Goal: Information Seeking & Learning: Learn about a topic

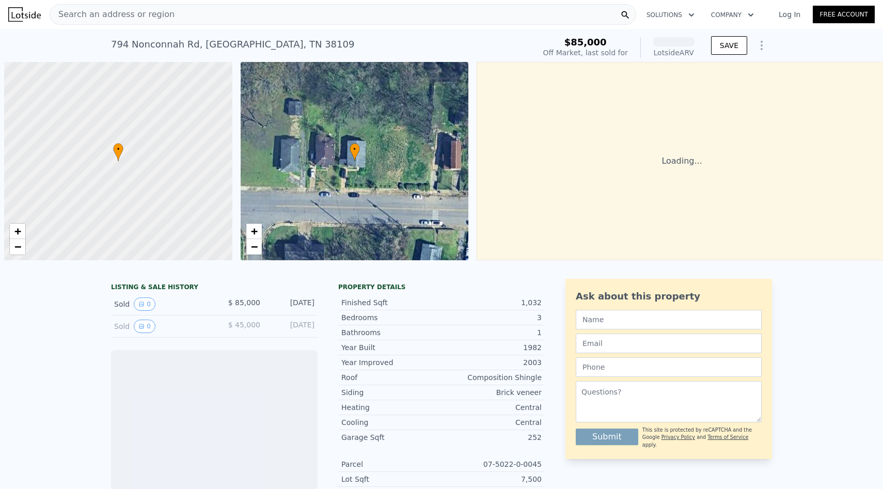
scroll to position [0, 4]
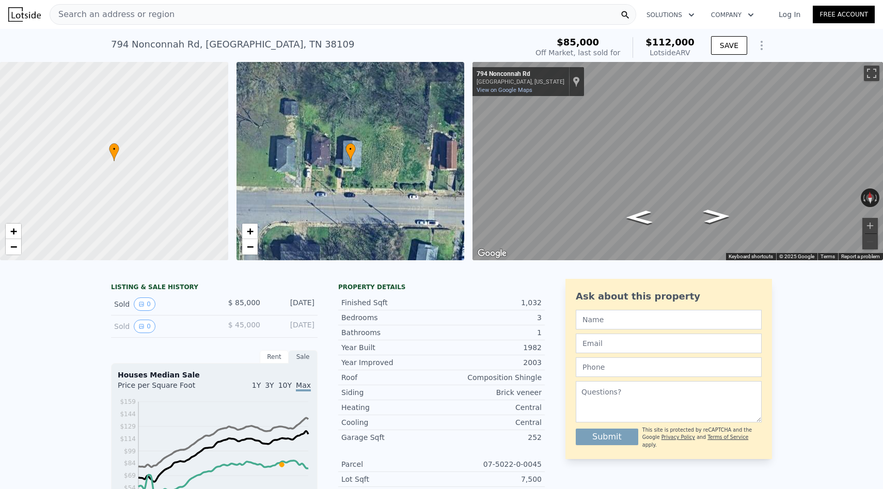
click at [346, 13] on div "Search an address or region" at bounding box center [343, 14] width 586 height 21
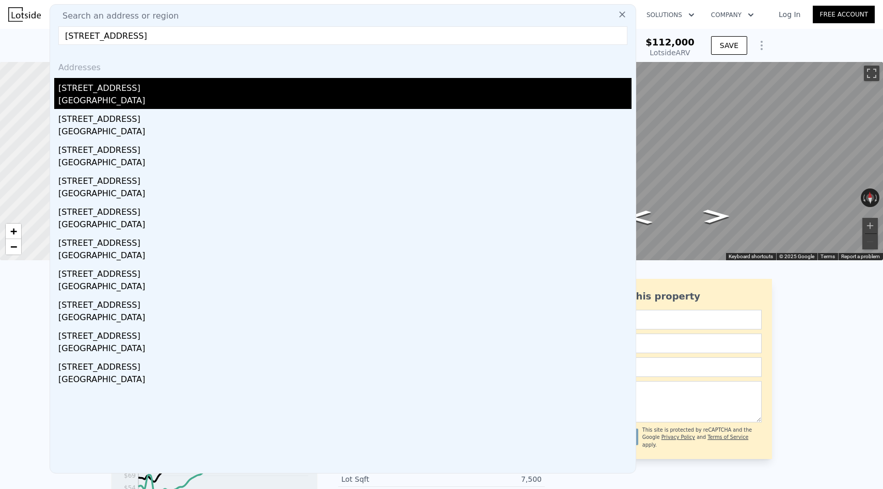
type input "[STREET_ADDRESS]"
click at [149, 95] on div "[GEOGRAPHIC_DATA]" at bounding box center [344, 101] width 573 height 14
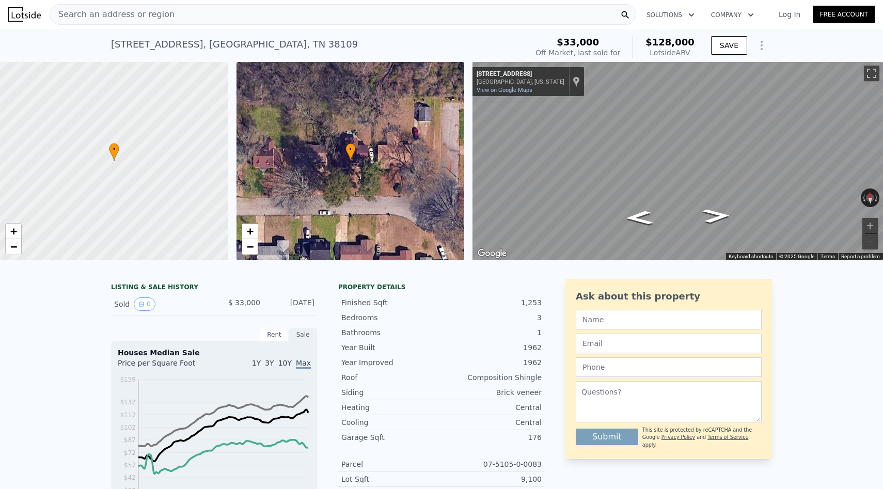
click at [361, 18] on div "Search an address or region" at bounding box center [343, 14] width 586 height 21
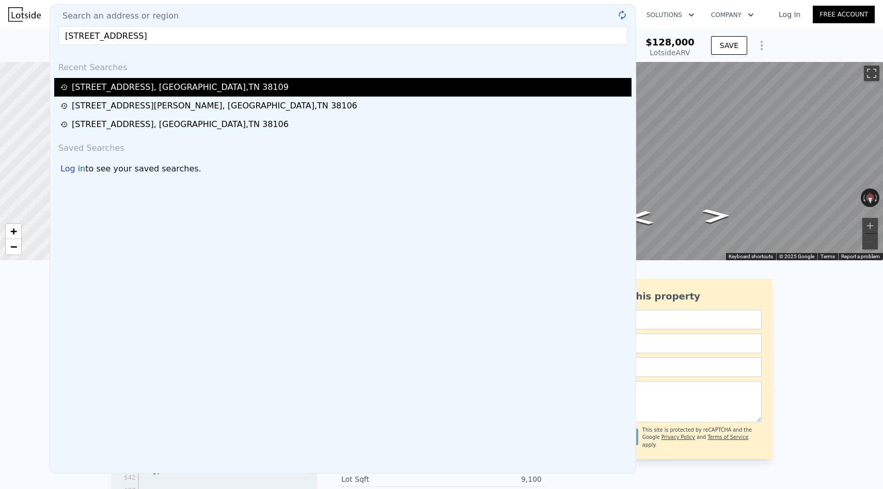
type input "[STREET_ADDRESS]"
click at [235, 81] on div "[STREET_ADDRESS]" at bounding box center [344, 87] width 568 height 12
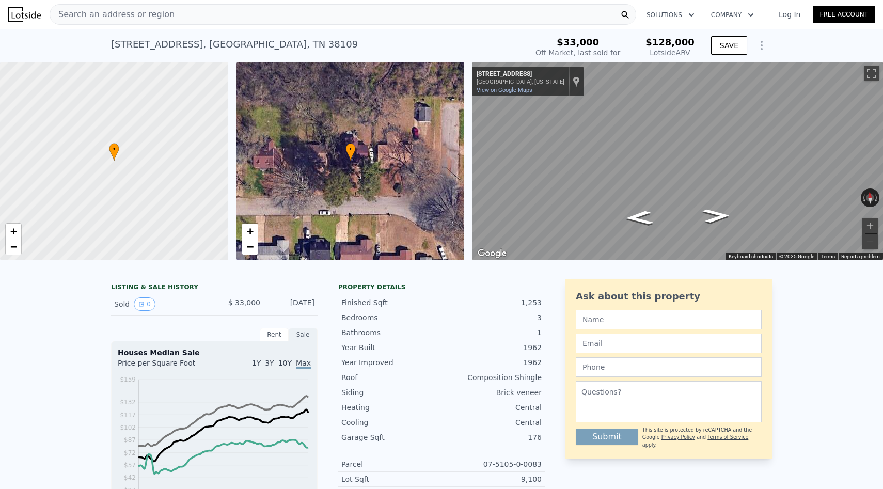
click at [500, 11] on div "Search an address or region" at bounding box center [343, 14] width 586 height 21
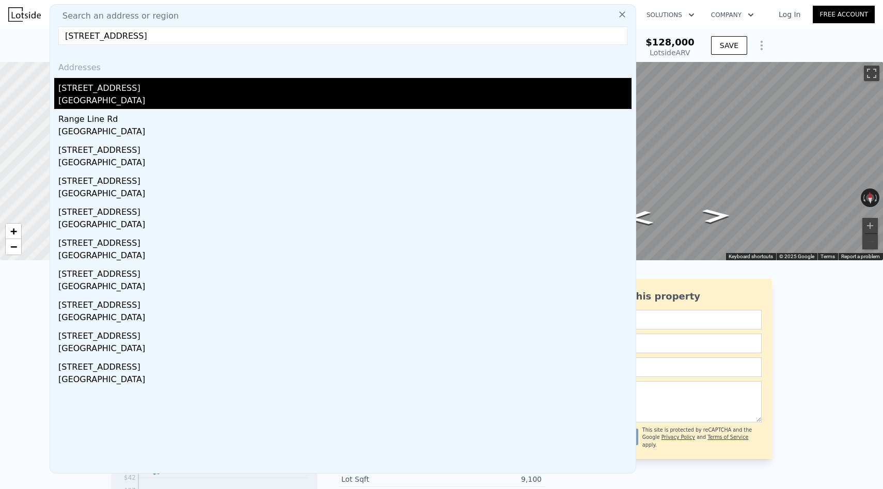
type input "[STREET_ADDRESS]"
click at [230, 88] on div "[STREET_ADDRESS]" at bounding box center [344, 86] width 573 height 17
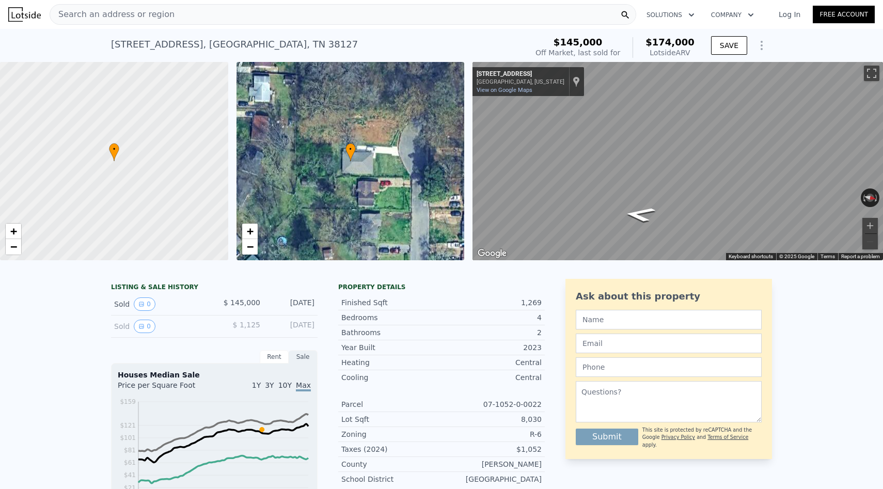
click at [494, 15] on div "Search an address or region" at bounding box center [343, 14] width 586 height 21
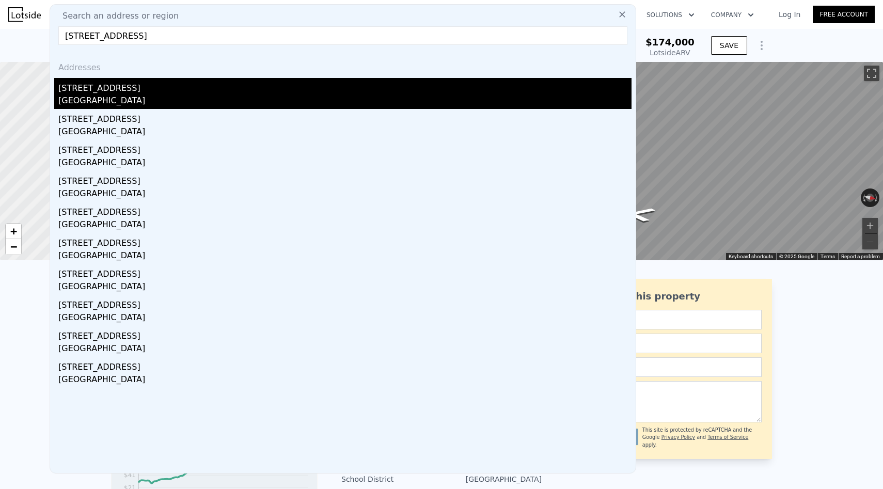
type input "[STREET_ADDRESS]"
click at [439, 90] on div "[STREET_ADDRESS]" at bounding box center [344, 86] width 573 height 17
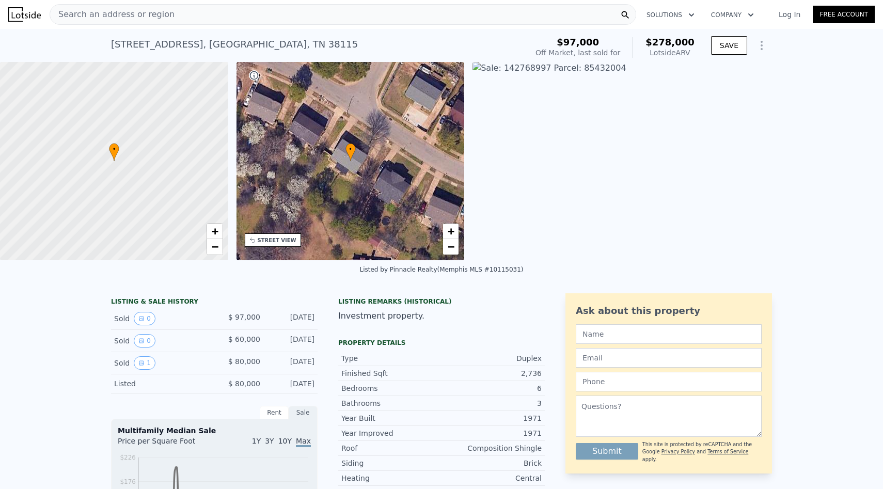
click at [479, 23] on div "Search an address or region" at bounding box center [343, 14] width 586 height 21
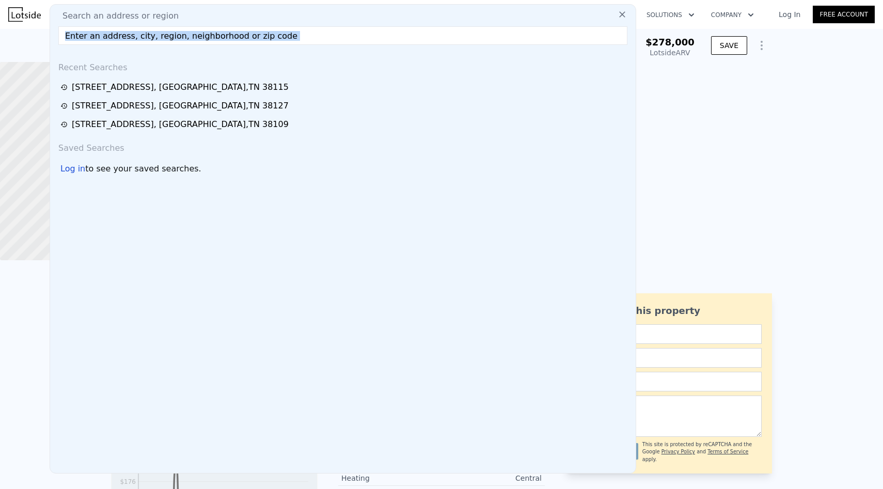
click at [479, 23] on div "Search an address or region Recent Searches [STREET_ADDRESS] [STREET_ADDRESS][G…" at bounding box center [343, 238] width 586 height 469
click at [479, 24] on div "Search an address or region Recent Searches [STREET_ADDRESS] [STREET_ADDRESS][G…" at bounding box center [343, 238] width 586 height 469
click at [479, 31] on input "text" at bounding box center [342, 35] width 569 height 19
paste input "[STREET_ADDRESS][PERSON_NAME]"
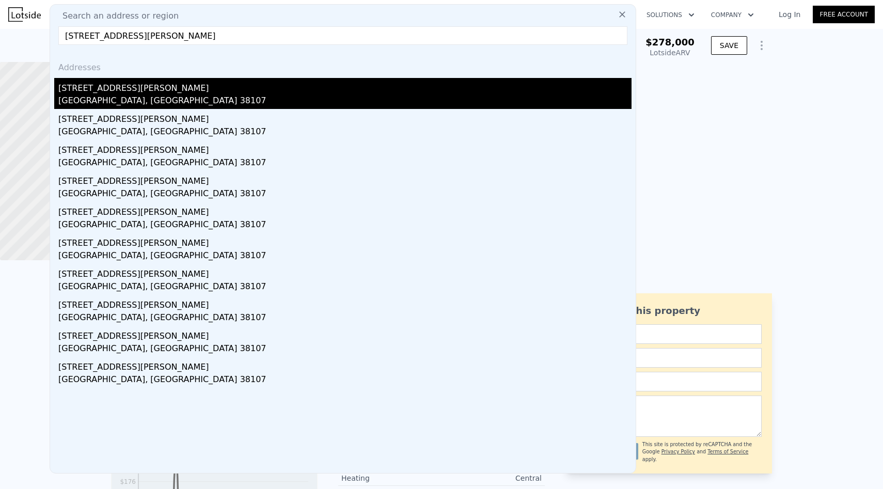
type input "[STREET_ADDRESS][PERSON_NAME]"
click at [163, 103] on div "[GEOGRAPHIC_DATA], [GEOGRAPHIC_DATA] 38107" at bounding box center [344, 101] width 573 height 14
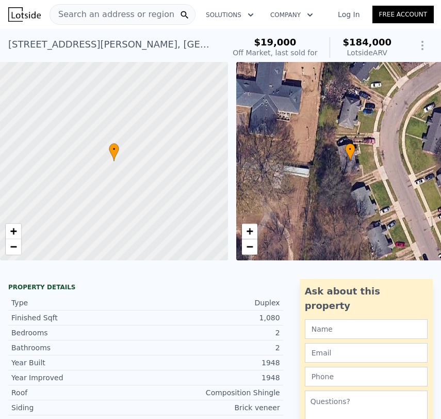
click at [177, 15] on div at bounding box center [184, 15] width 21 height 20
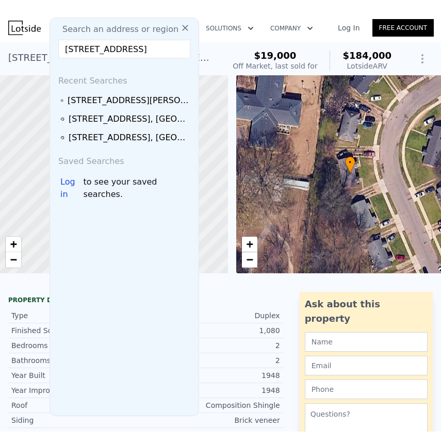
scroll to position [0, 33]
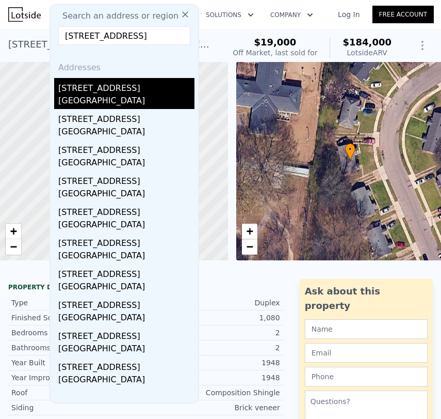
type input "[STREET_ADDRESS]"
click at [147, 93] on div "[STREET_ADDRESS]" at bounding box center [126, 86] width 136 height 17
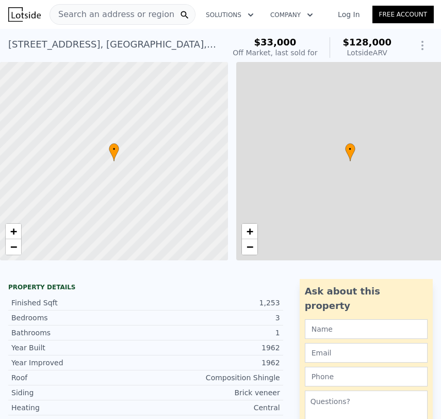
type input "3"
type input "969"
type input "1554"
type input "6534"
type input "16117.199999999999"
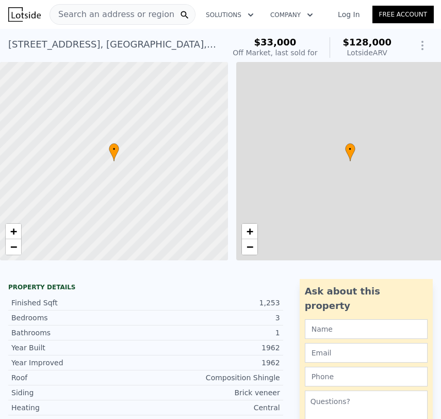
type input "$ 128,000"
type input "$ 83,931"
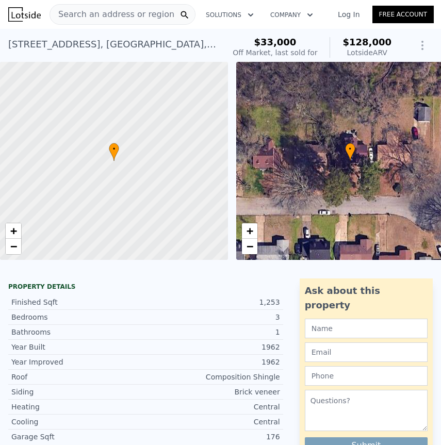
click at [171, 15] on div "Search an address or region" at bounding box center [123, 14] width 146 height 21
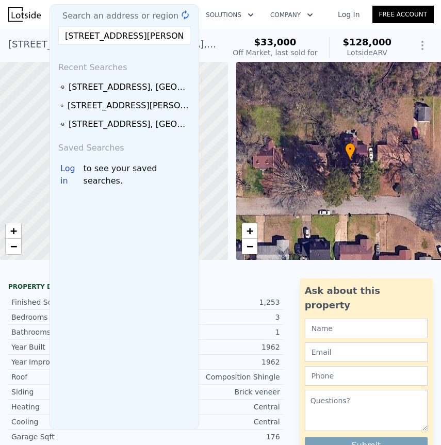
scroll to position [0, 16]
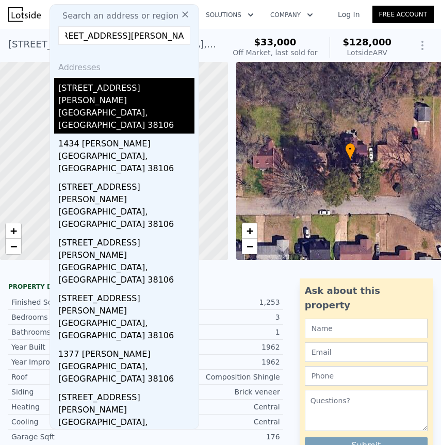
type input "[STREET_ADDRESS][PERSON_NAME]"
click at [133, 93] on div "[STREET_ADDRESS][PERSON_NAME]" at bounding box center [126, 92] width 136 height 29
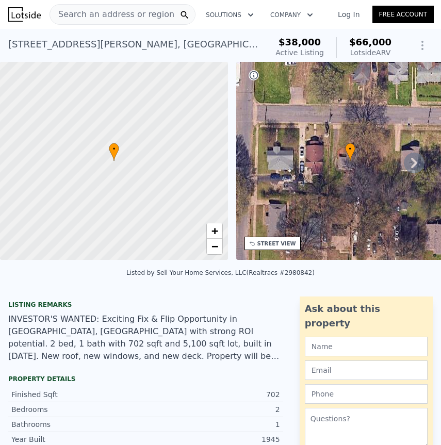
click at [120, 15] on span "Search an address or region" at bounding box center [112, 14] width 124 height 12
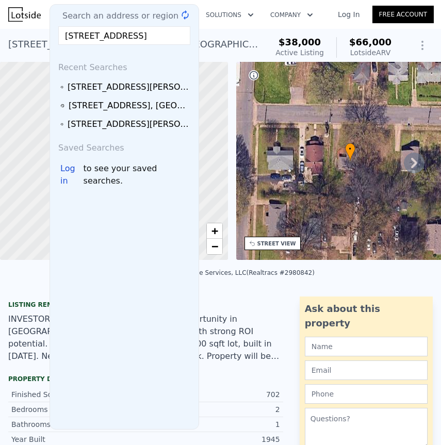
scroll to position [0, 23]
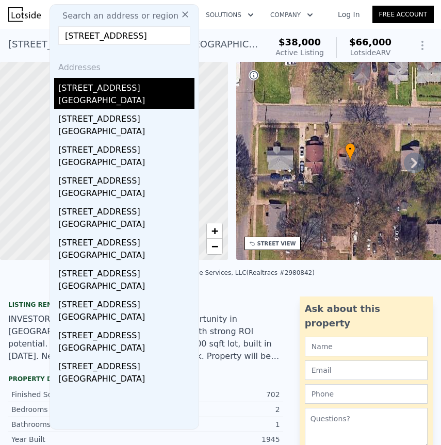
type input "[STREET_ADDRESS]"
click at [110, 94] on div "[GEOGRAPHIC_DATA]" at bounding box center [126, 101] width 136 height 14
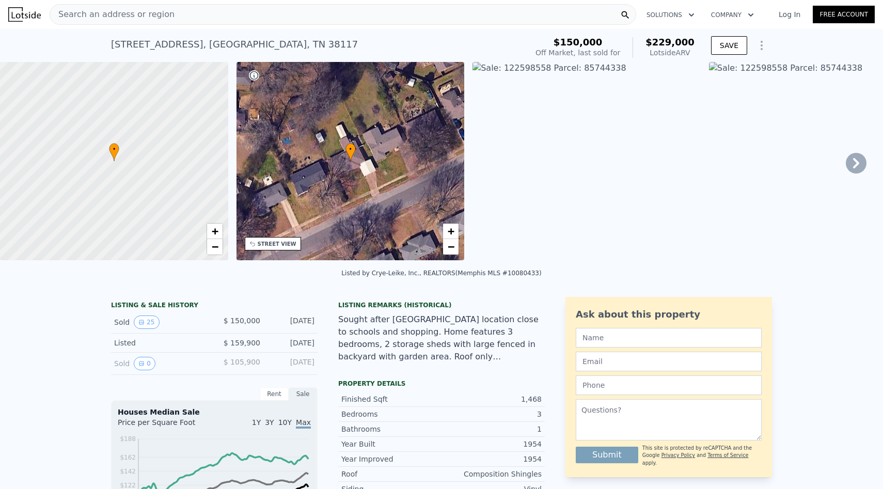
click at [261, 8] on div "Search an address or region" at bounding box center [343, 14] width 586 height 21
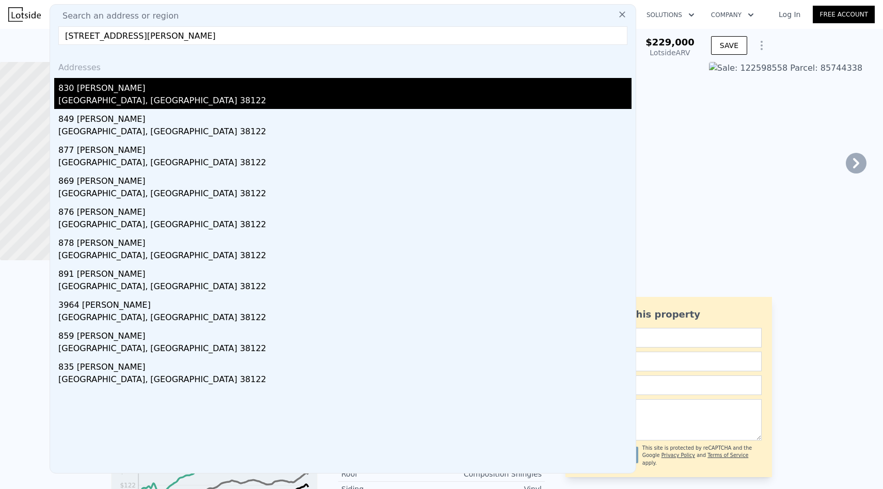
type input "[STREET_ADDRESS][PERSON_NAME]"
click at [153, 94] on div "[GEOGRAPHIC_DATA], [GEOGRAPHIC_DATA] 38122" at bounding box center [344, 101] width 573 height 14
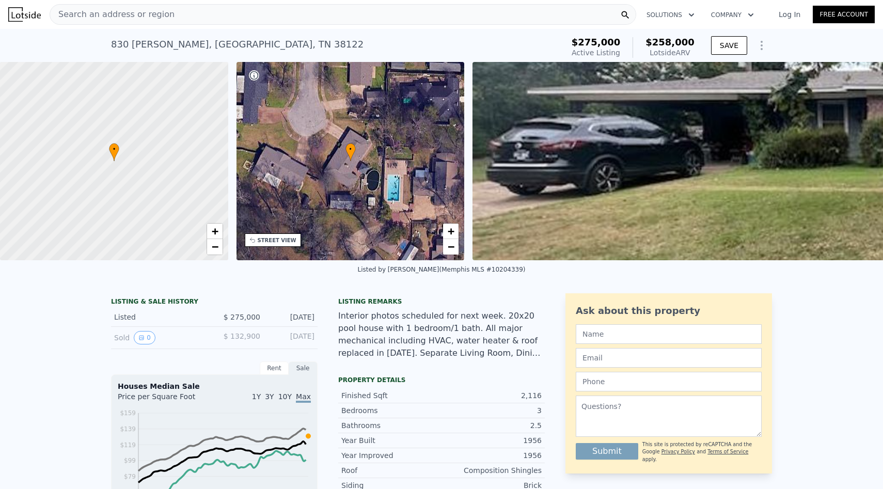
click at [291, 10] on div "Search an address or region" at bounding box center [343, 14] width 586 height 21
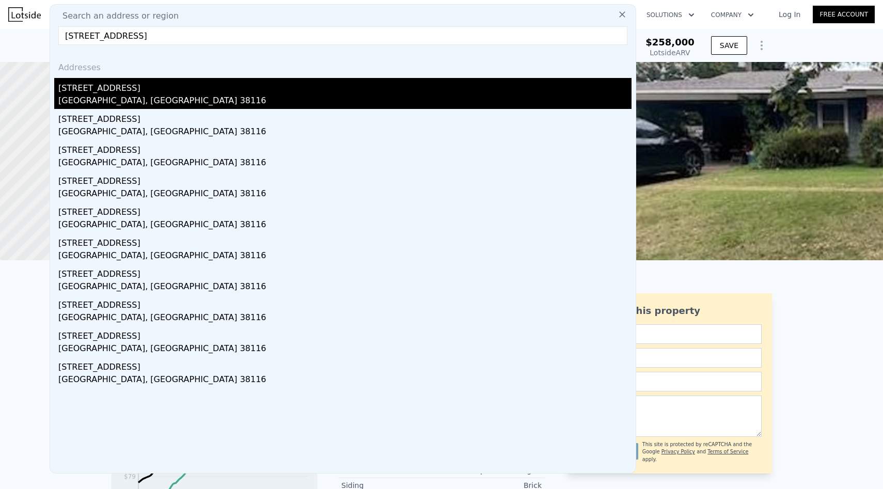
type input "[STREET_ADDRESS]"
click at [263, 93] on div "[STREET_ADDRESS]" at bounding box center [344, 86] width 573 height 17
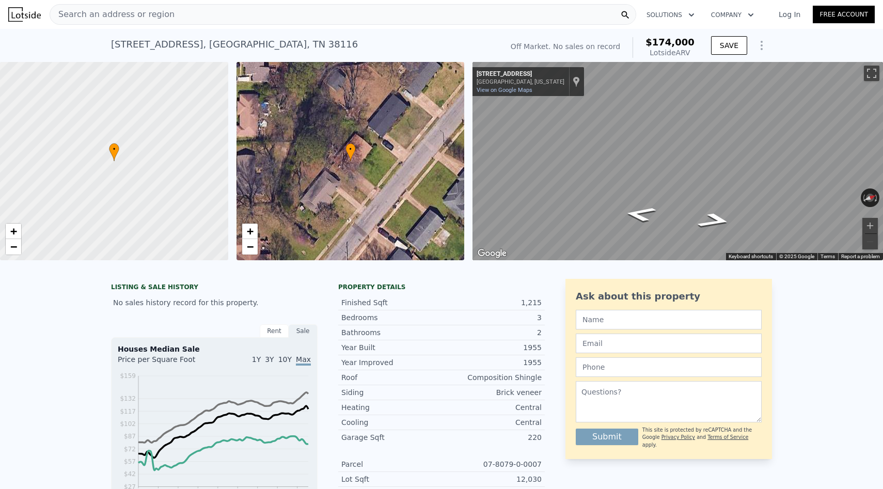
click at [279, 12] on div "Search an address or region" at bounding box center [343, 14] width 586 height 21
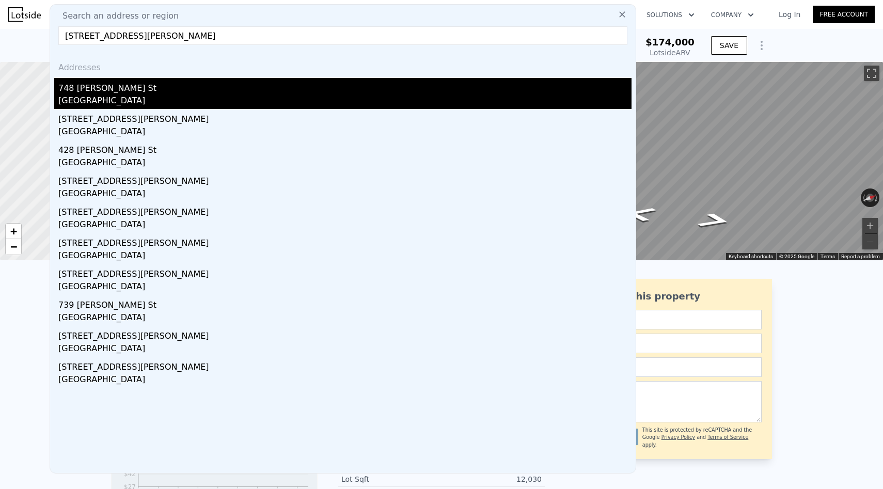
type input "[STREET_ADDRESS][PERSON_NAME]"
click at [241, 91] on div "748 [PERSON_NAME] St" at bounding box center [344, 86] width 573 height 17
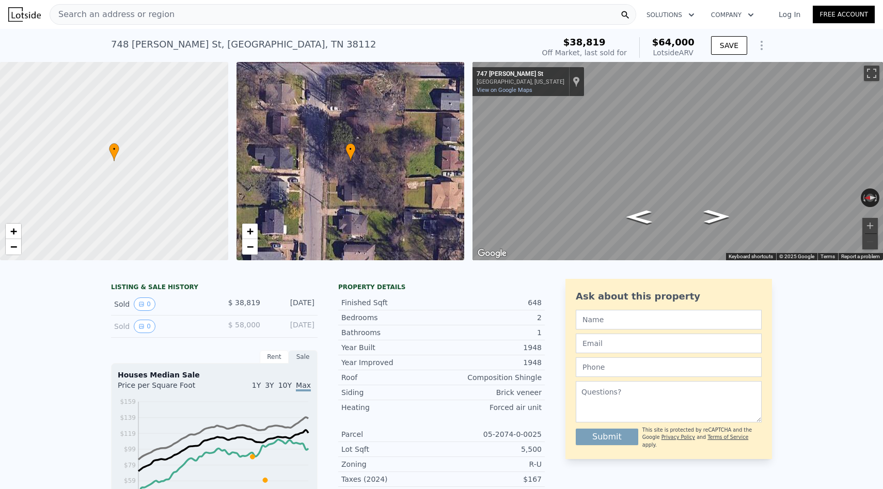
click at [242, 18] on div "Search an address or region" at bounding box center [343, 14] width 586 height 21
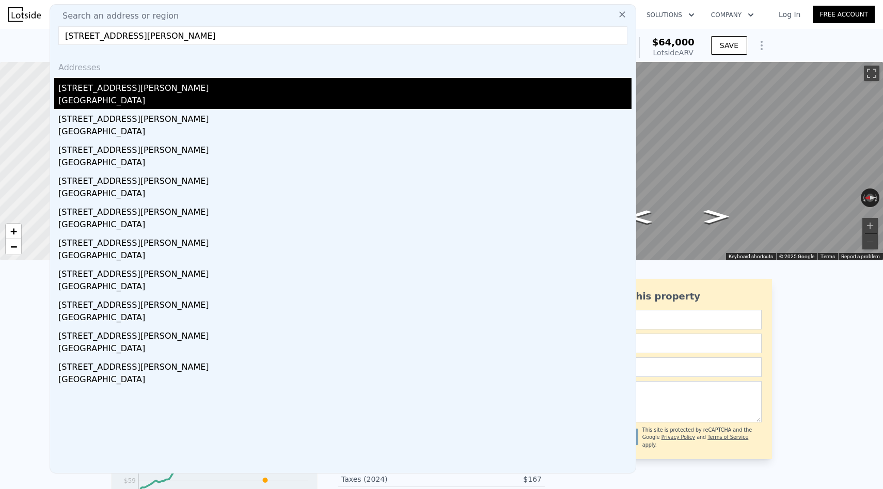
type input "[STREET_ADDRESS][PERSON_NAME]"
click at [225, 86] on div "[STREET_ADDRESS][PERSON_NAME]" at bounding box center [344, 86] width 573 height 17
